Goal: Use online tool/utility: Utilize a website feature to perform a specific function

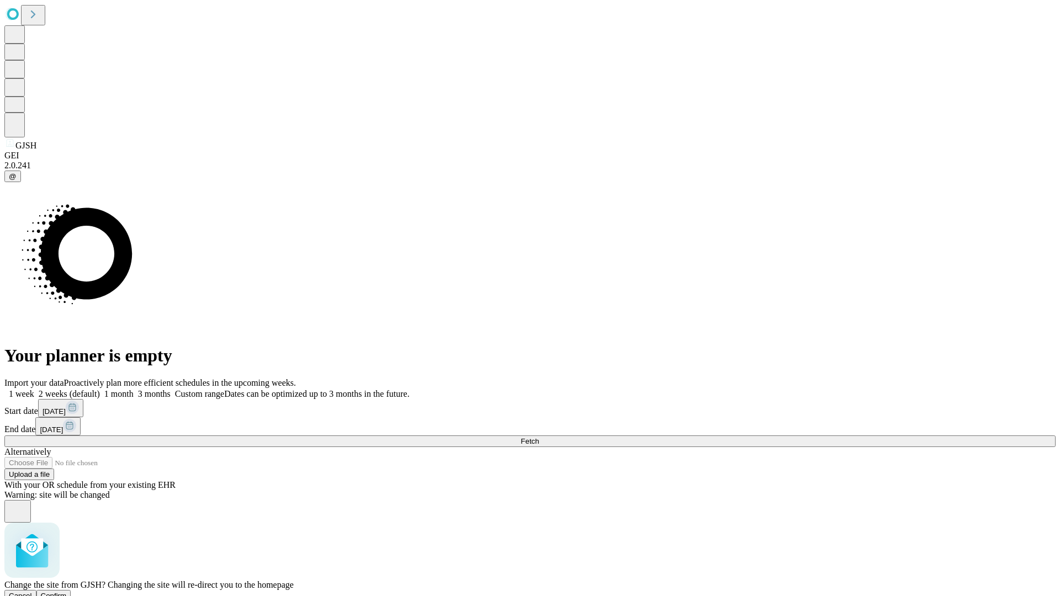
click at [67, 592] on span "Confirm" at bounding box center [54, 596] width 26 height 8
click at [100, 389] on label "2 weeks (default)" at bounding box center [67, 393] width 66 height 9
click at [539, 437] on span "Fetch" at bounding box center [529, 441] width 18 height 8
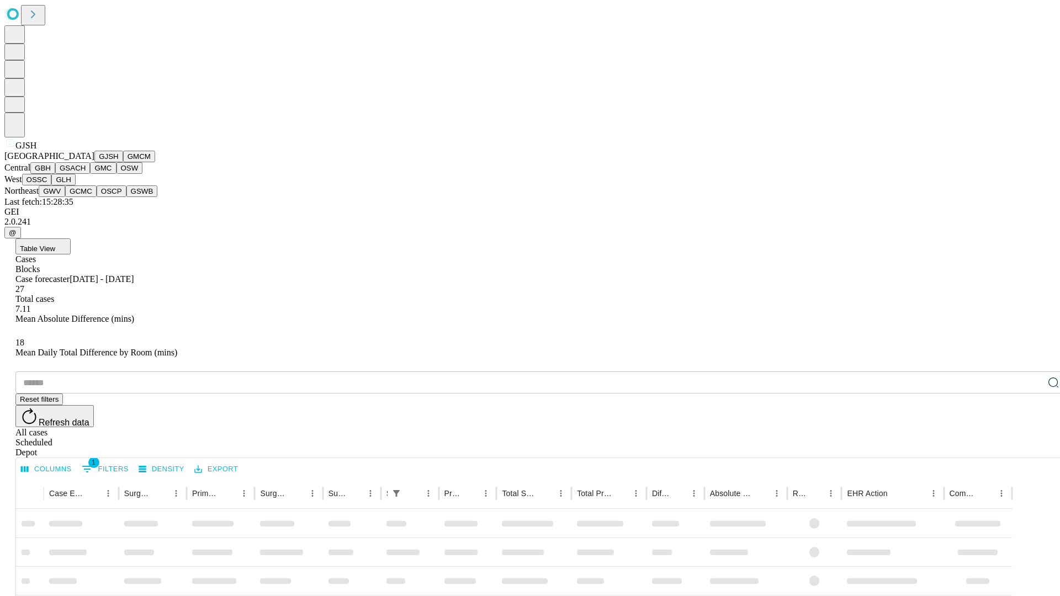
click at [123, 162] on button "GMCM" at bounding box center [139, 157] width 32 height 12
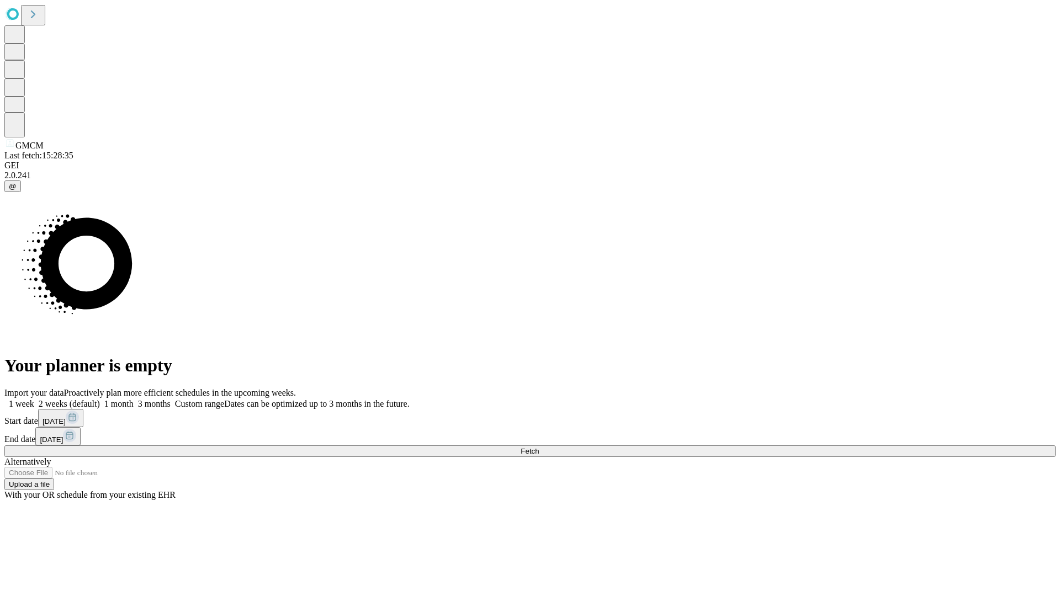
click at [100, 399] on label "2 weeks (default)" at bounding box center [67, 403] width 66 height 9
click at [539, 447] on span "Fetch" at bounding box center [529, 451] width 18 height 8
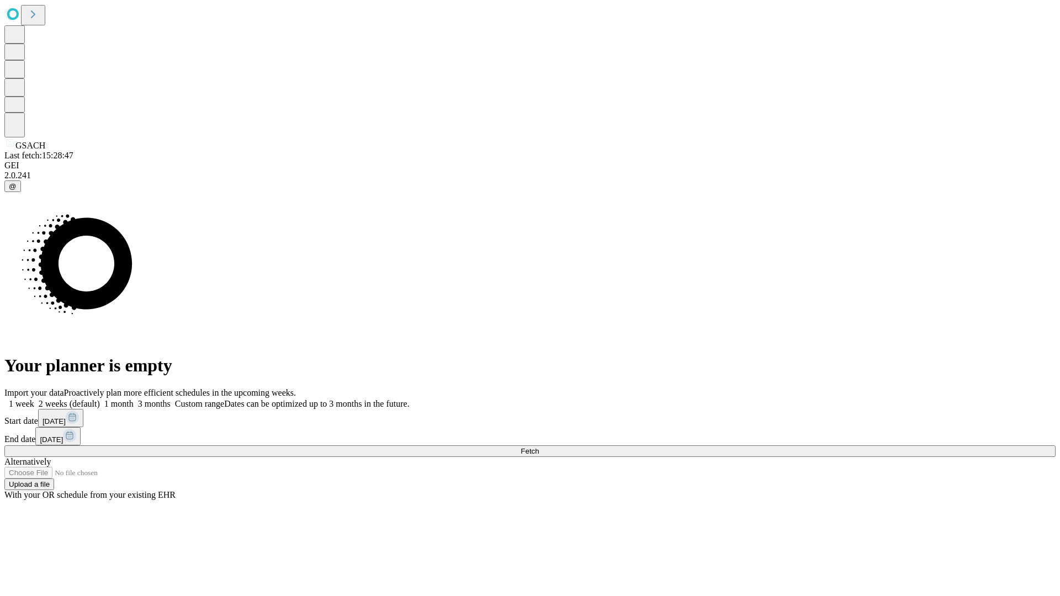
click at [539, 447] on span "Fetch" at bounding box center [529, 451] width 18 height 8
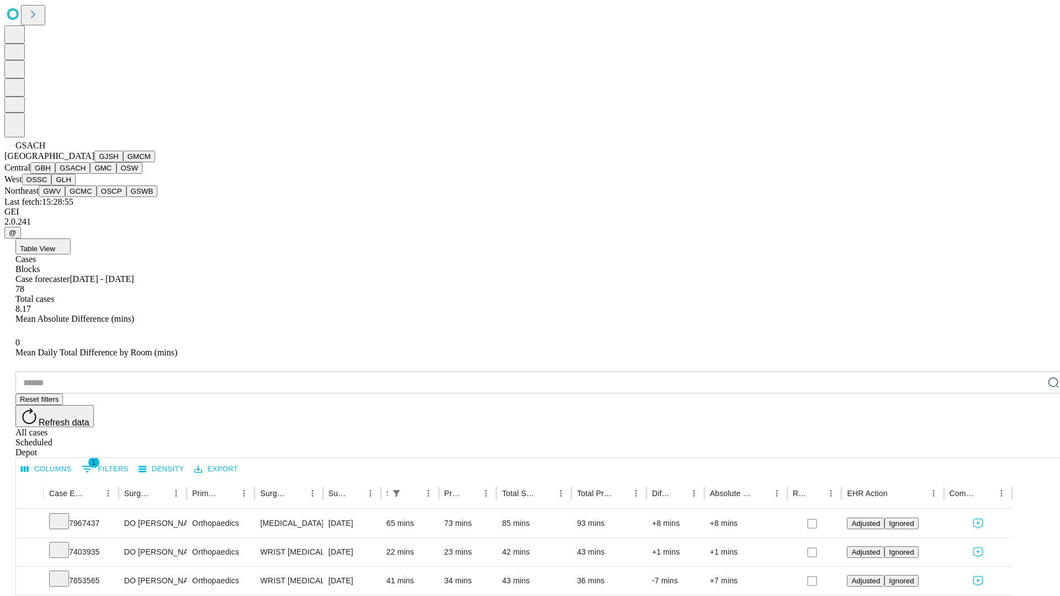
click at [90, 174] on button "GMC" at bounding box center [103, 168] width 26 height 12
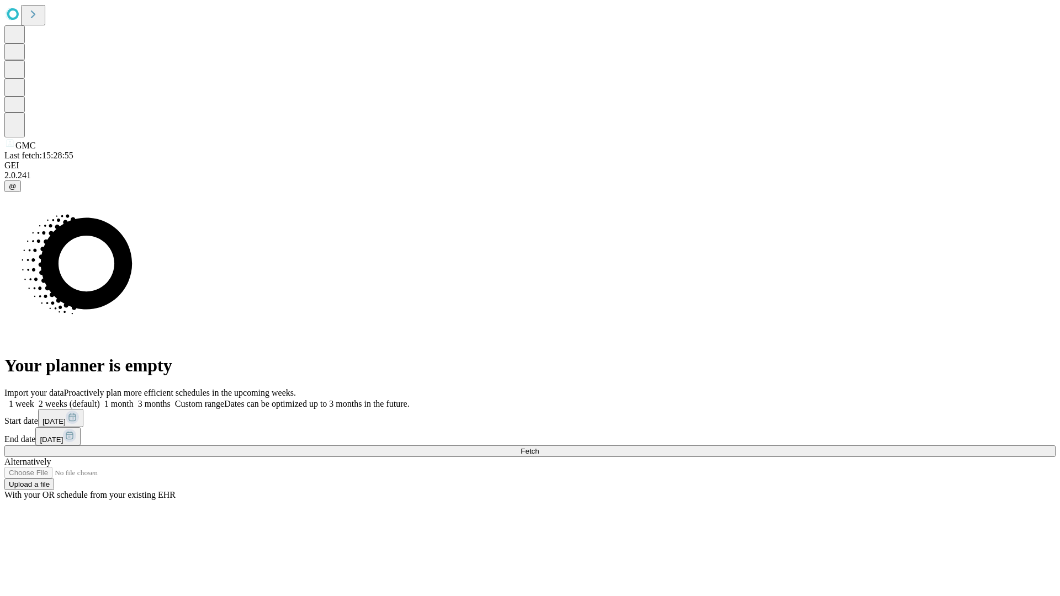
click at [100, 399] on label "2 weeks (default)" at bounding box center [67, 403] width 66 height 9
click at [539, 447] on span "Fetch" at bounding box center [529, 451] width 18 height 8
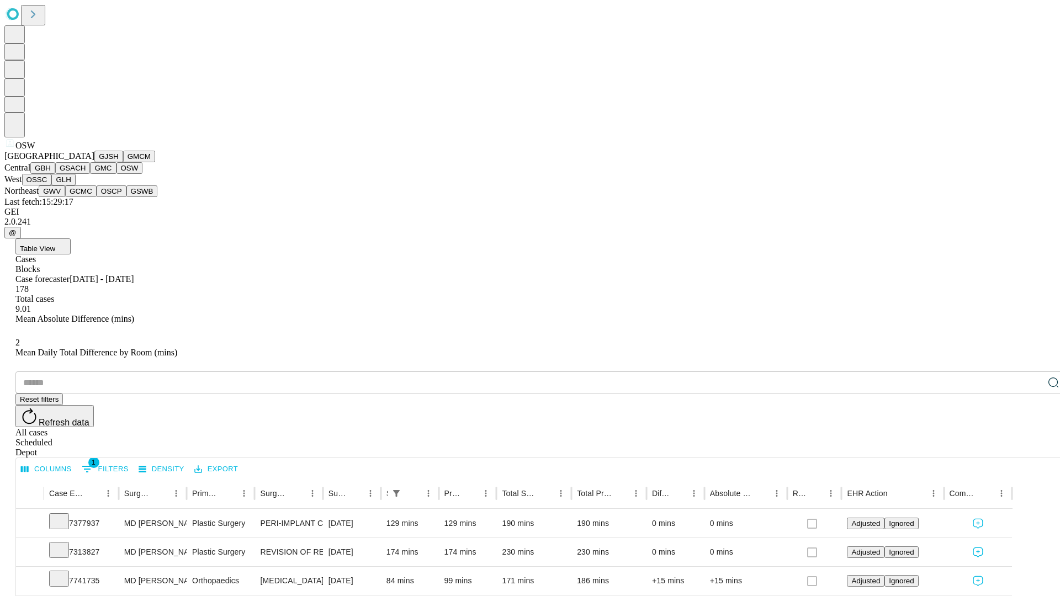
click at [52, 185] on button "OSSC" at bounding box center [37, 180] width 30 height 12
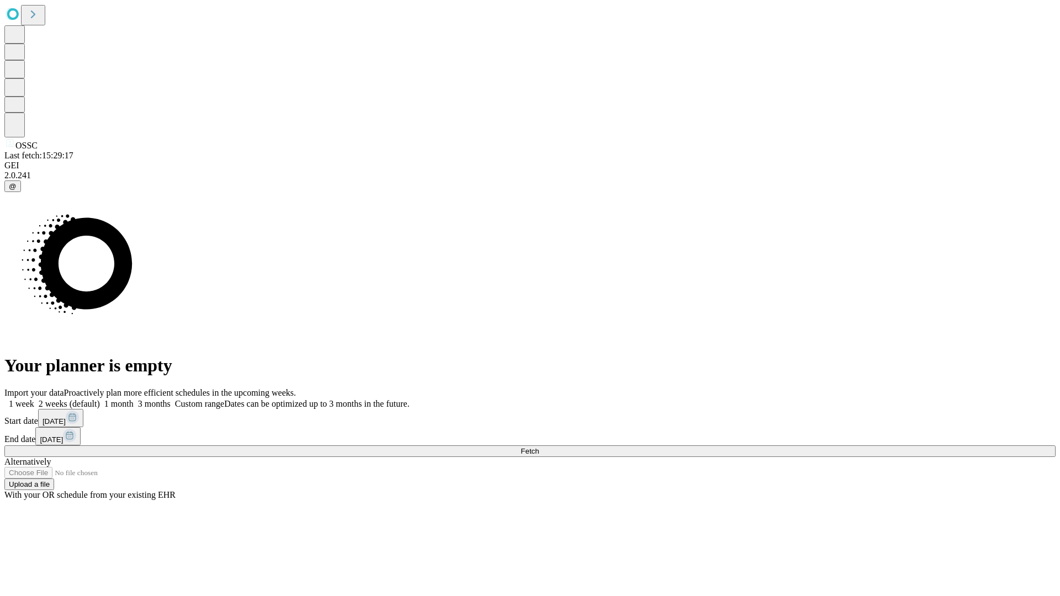
click at [100, 399] on label "2 weeks (default)" at bounding box center [67, 403] width 66 height 9
click at [539, 447] on span "Fetch" at bounding box center [529, 451] width 18 height 8
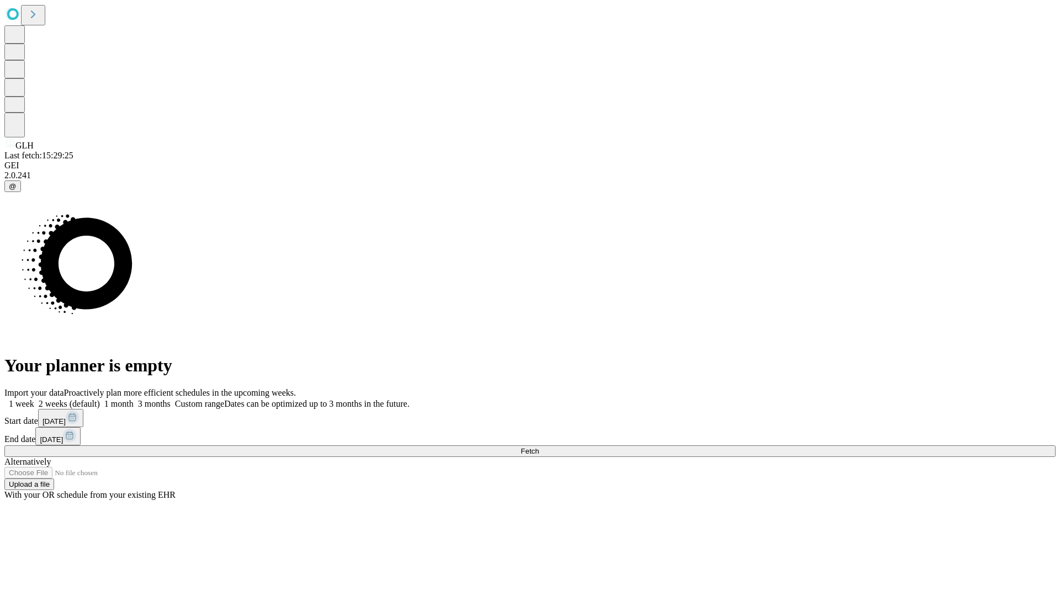
click at [100, 399] on label "2 weeks (default)" at bounding box center [67, 403] width 66 height 9
click at [539, 447] on span "Fetch" at bounding box center [529, 451] width 18 height 8
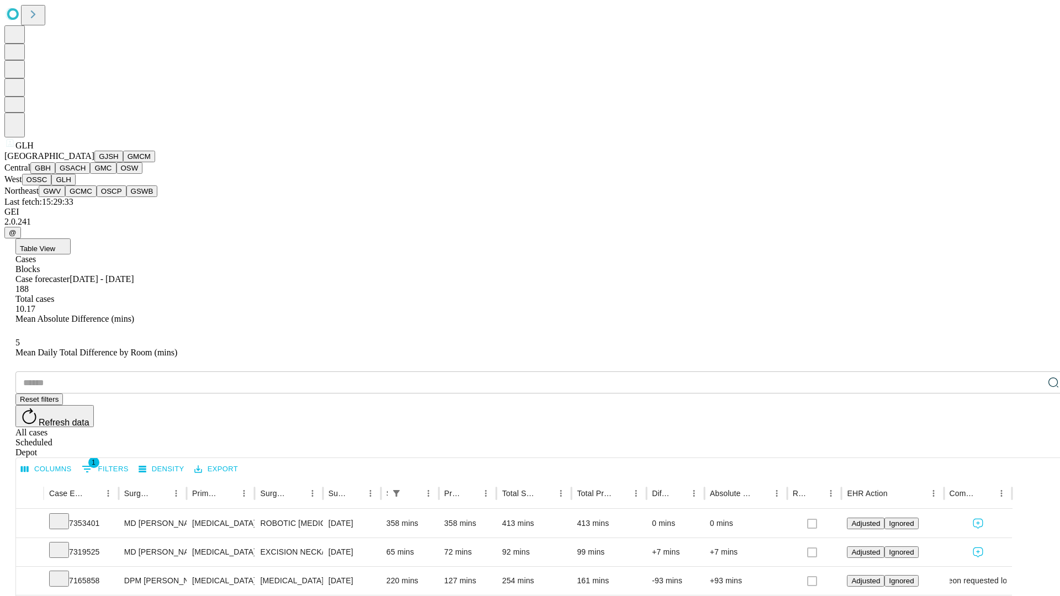
click at [65, 197] on button "GWV" at bounding box center [52, 191] width 26 height 12
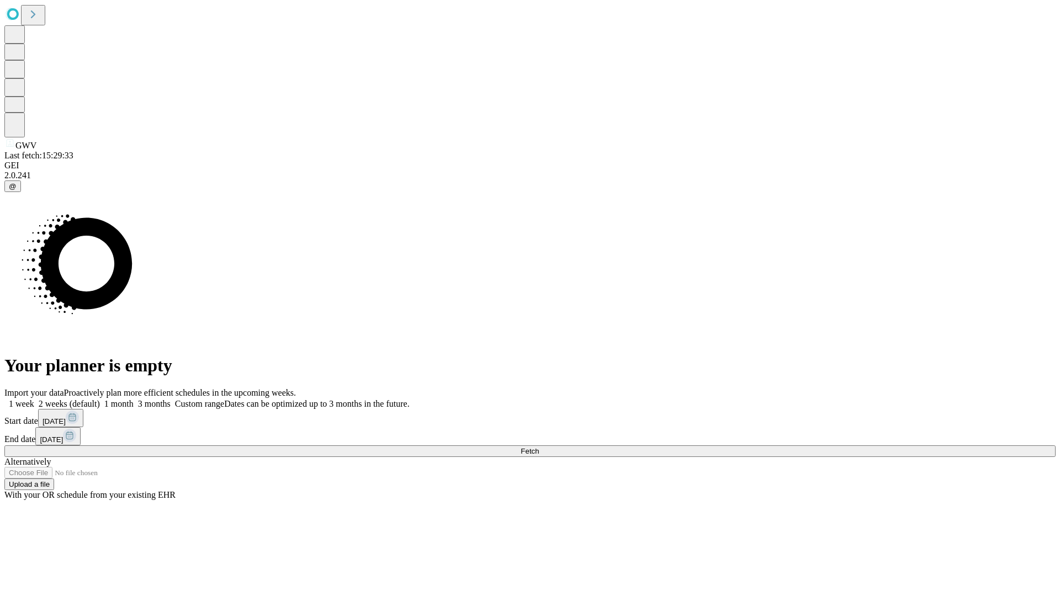
click at [100, 399] on label "2 weeks (default)" at bounding box center [67, 403] width 66 height 9
click at [539, 447] on span "Fetch" at bounding box center [529, 451] width 18 height 8
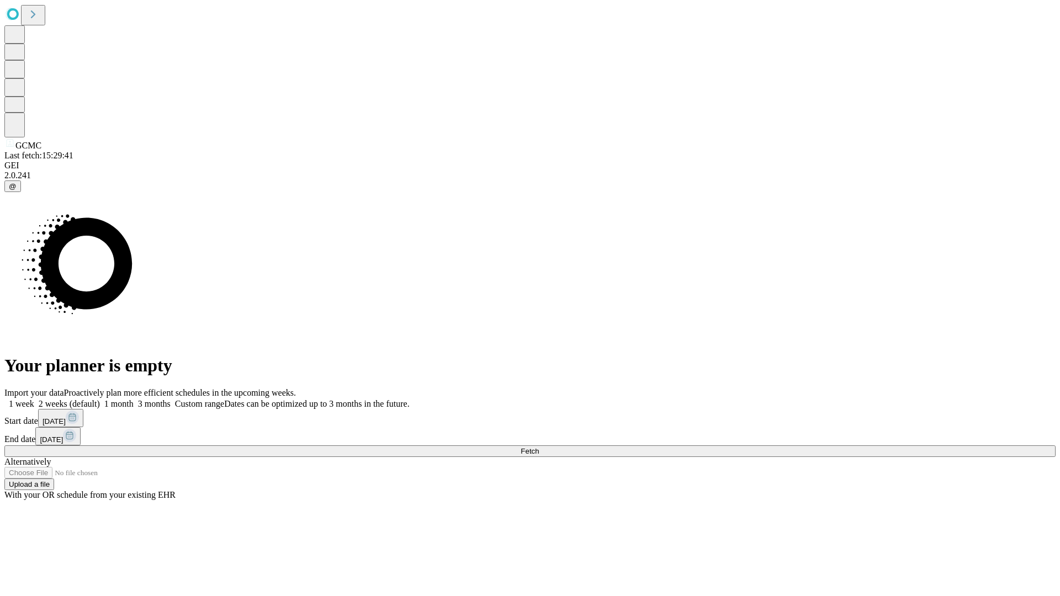
click at [100, 399] on label "2 weeks (default)" at bounding box center [67, 403] width 66 height 9
click at [539, 447] on span "Fetch" at bounding box center [529, 451] width 18 height 8
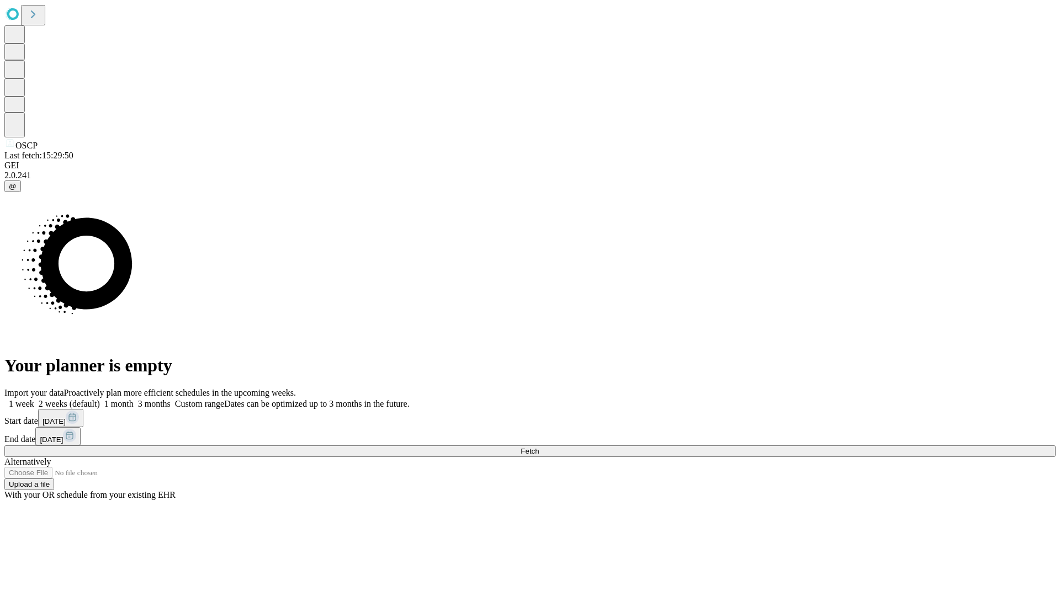
click at [100, 399] on label "2 weeks (default)" at bounding box center [67, 403] width 66 height 9
click at [539, 447] on span "Fetch" at bounding box center [529, 451] width 18 height 8
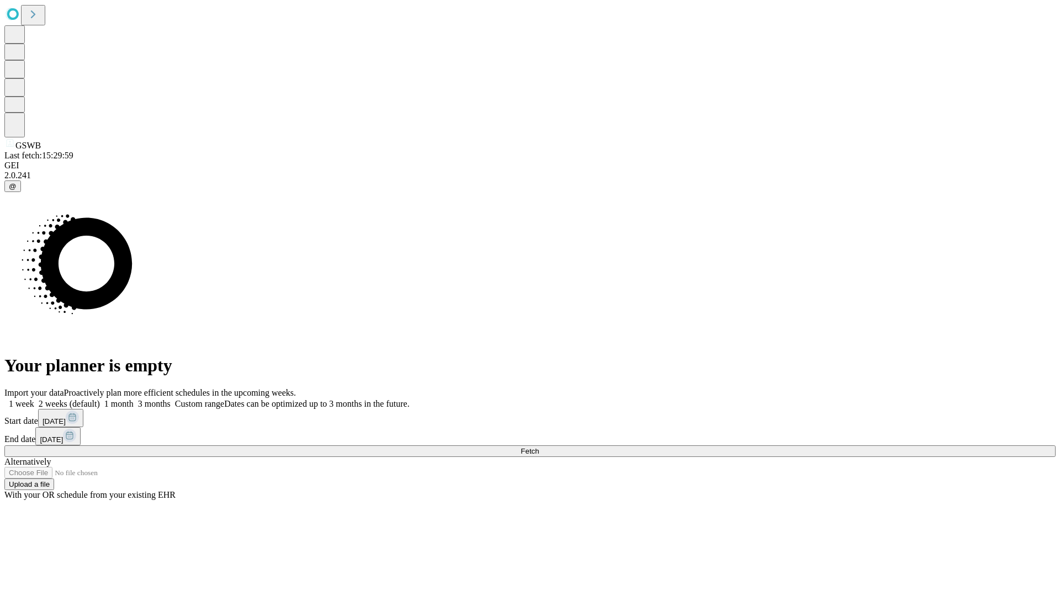
click at [100, 399] on label "2 weeks (default)" at bounding box center [67, 403] width 66 height 9
click at [539, 447] on span "Fetch" at bounding box center [529, 451] width 18 height 8
